Goal: Find specific page/section: Find specific page/section

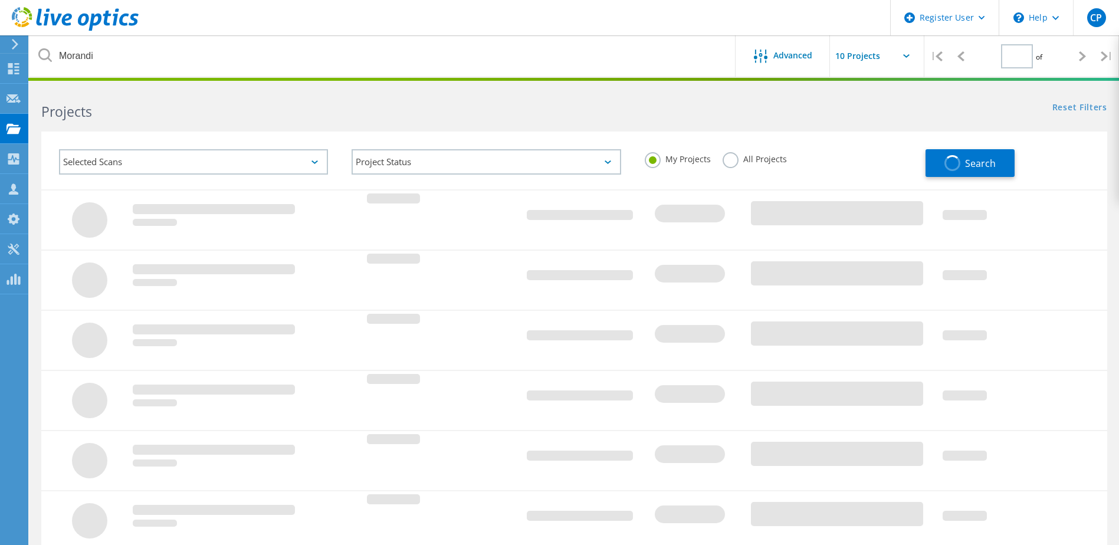
type input "1"
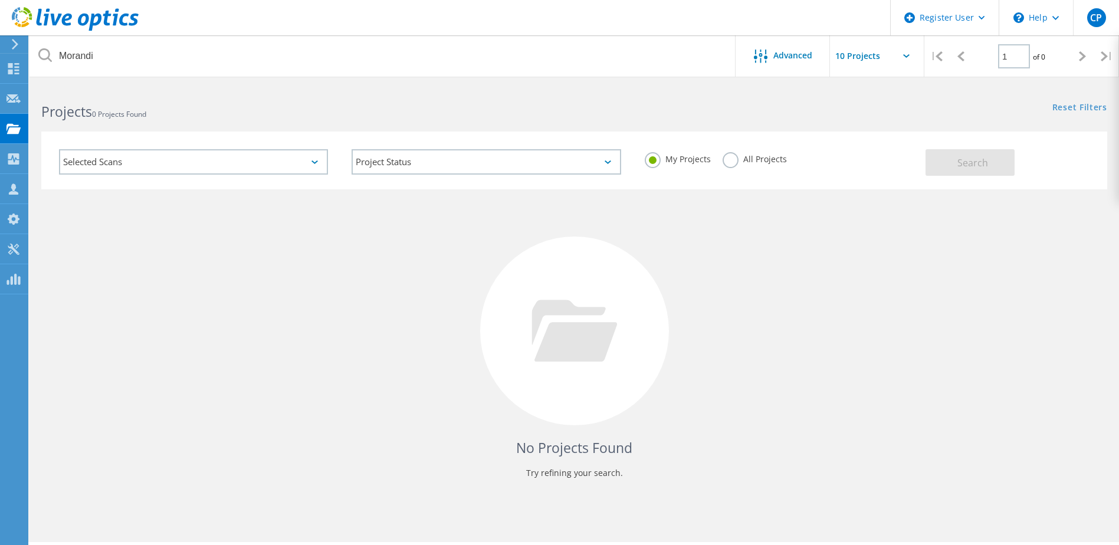
click at [733, 157] on label "All Projects" at bounding box center [755, 157] width 64 height 11
click at [0, 0] on input "All Projects" at bounding box center [0, 0] width 0 height 0
click at [995, 156] on button "Search" at bounding box center [970, 162] width 89 height 27
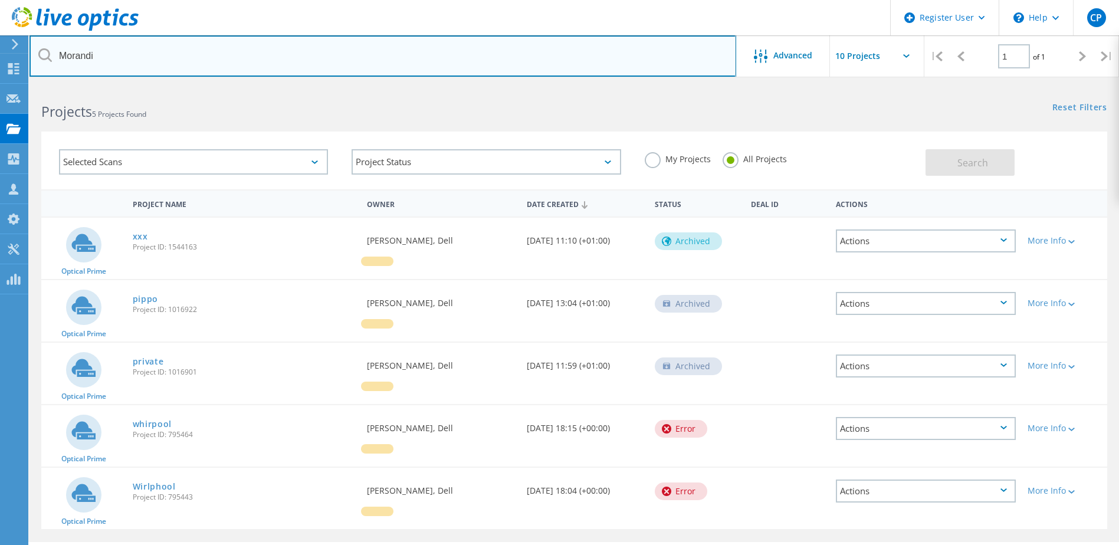
drag, startPoint x: 161, startPoint y: 53, endPoint x: 22, endPoint y: 47, distance: 139.3
click at [22, 86] on div "Register User \n Help Explore Helpful Articles Contact Support CP Dell User [PE…" at bounding box center [559, 332] width 1119 height 492
type input "M"
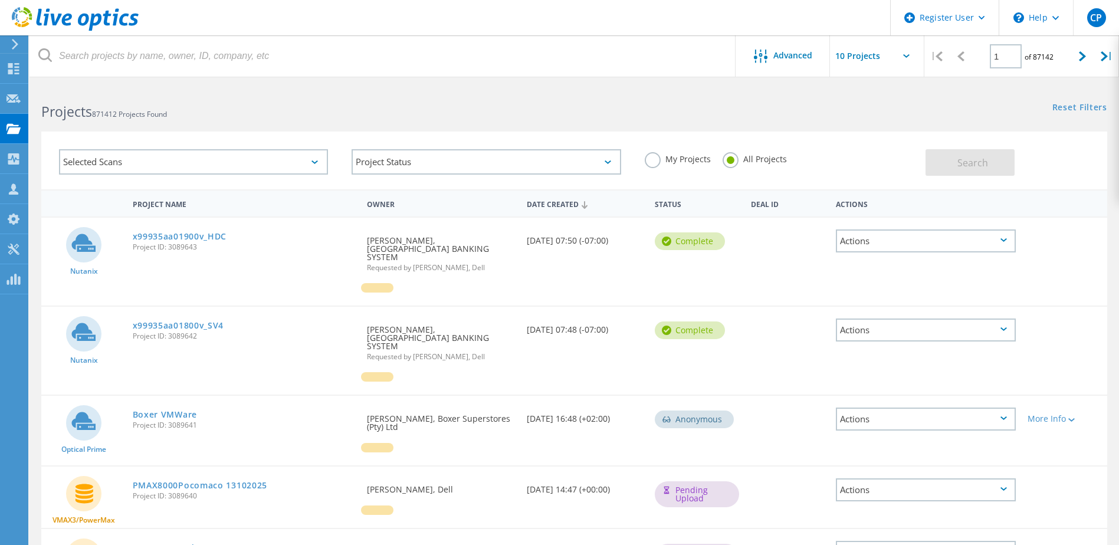
click at [648, 160] on label "My Projects" at bounding box center [678, 157] width 66 height 11
click at [0, 0] on input "My Projects" at bounding box center [0, 0] width 0 height 0
click at [956, 164] on button "Search" at bounding box center [970, 162] width 89 height 27
